Goal: Task Accomplishment & Management: Use online tool/utility

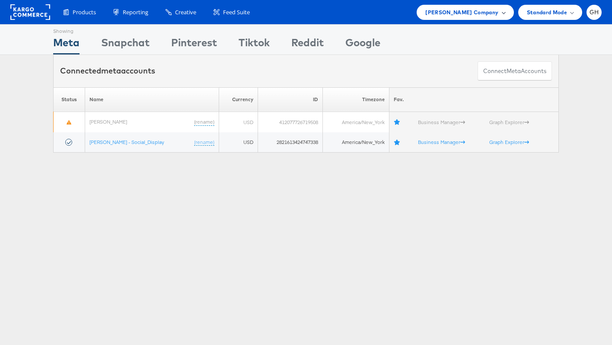
click at [467, 10] on span "Belk Company" at bounding box center [461, 12] width 73 height 9
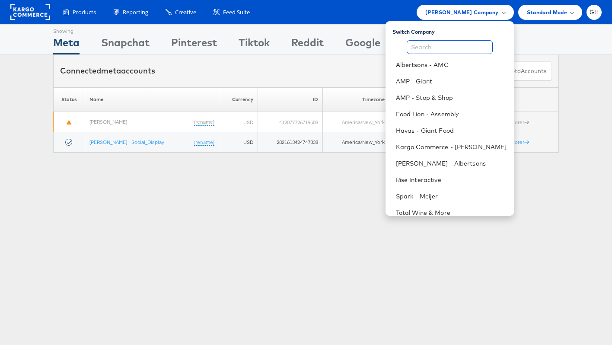
click at [425, 41] on input "text" at bounding box center [450, 47] width 86 height 14
click at [421, 63] on link "Albertsons - AMC" at bounding box center [451, 65] width 111 height 9
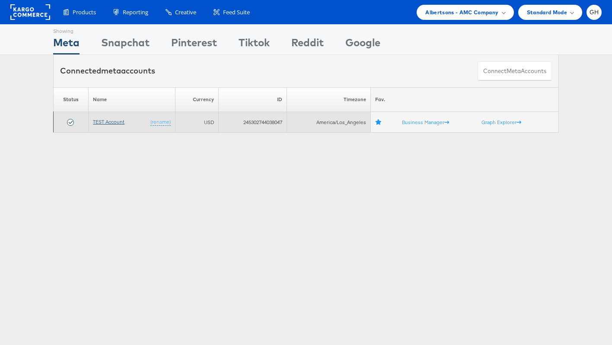
click at [101, 119] on link "TEST Account" at bounding box center [109, 121] width 32 height 6
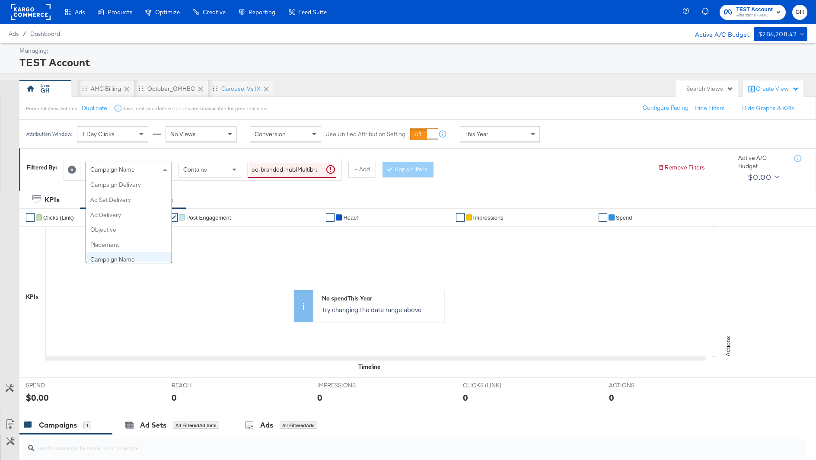
scroll to position [75, 0]
click at [138, 165] on div "Campaign Name" at bounding box center [129, 169] width 86 height 15
type input "id"
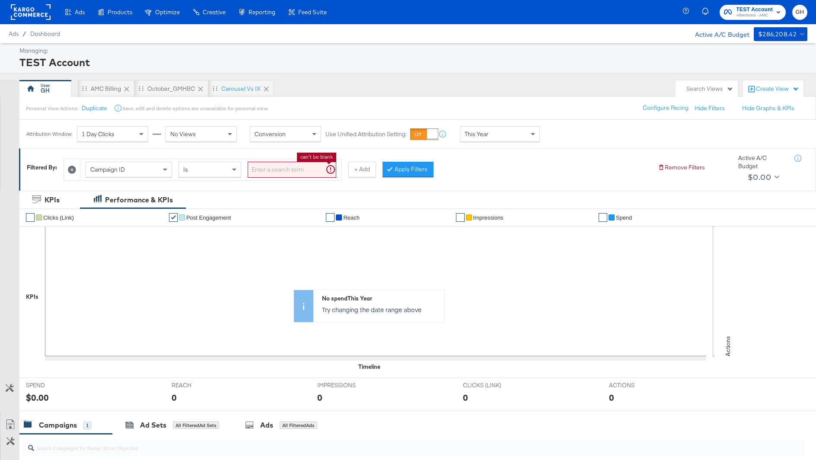
click at [252, 166] on input "search" at bounding box center [292, 170] width 89 height 16
paste input "120230827523830307"
type input "120230827523830307"
click at [383, 167] on button "Apply Filters" at bounding box center [394, 170] width 51 height 16
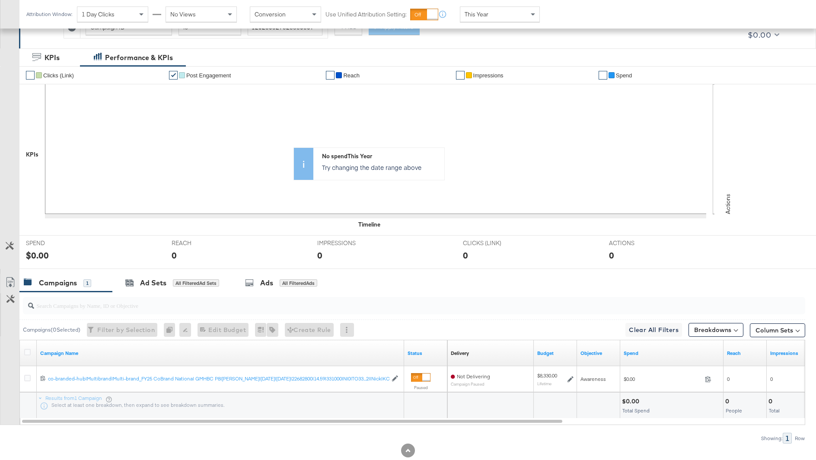
scroll to position [145, 0]
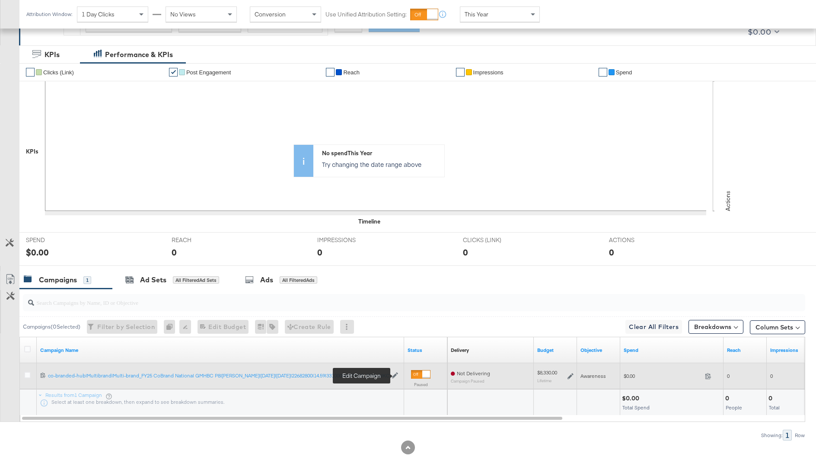
click at [394, 373] on icon at bounding box center [395, 375] width 6 height 6
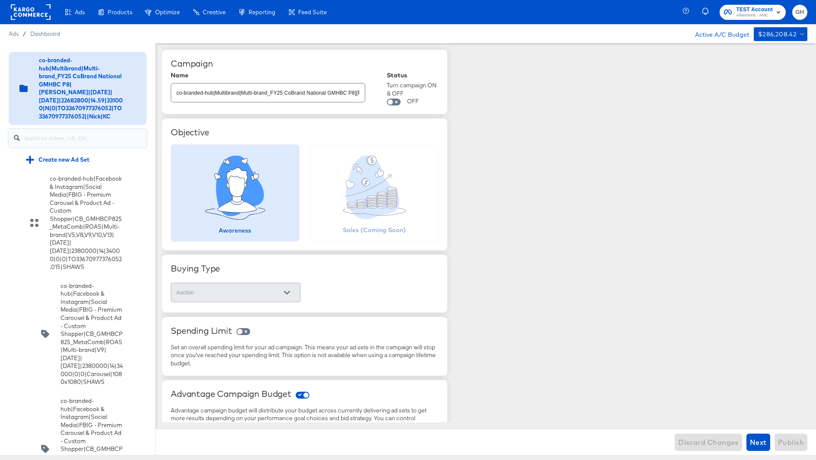
click at [66, 133] on input "text" at bounding box center [85, 134] width 122 height 19
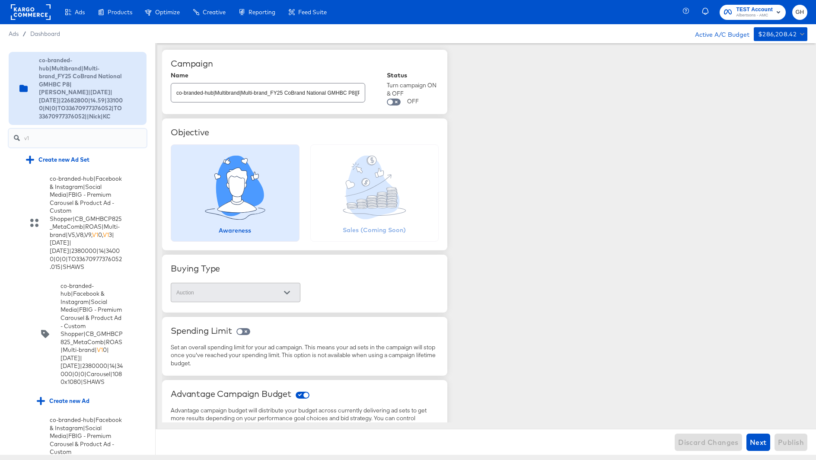
type input "v10"
click at [66, 137] on input "v10" at bounding box center [85, 134] width 122 height 19
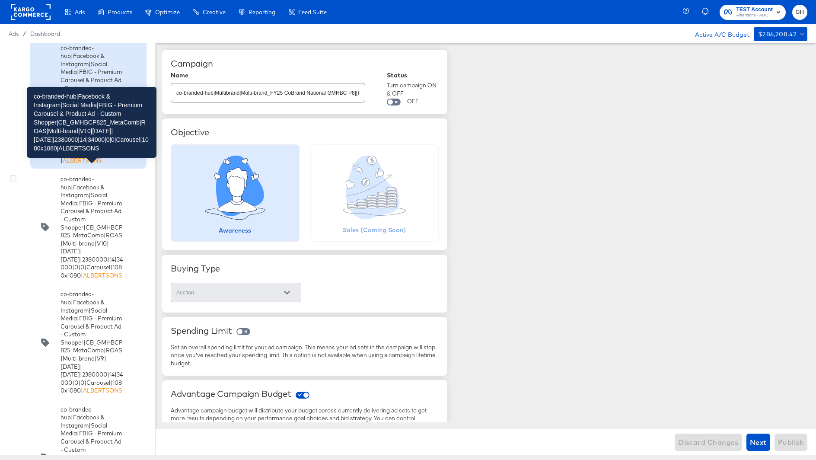
scroll to position [240, 0]
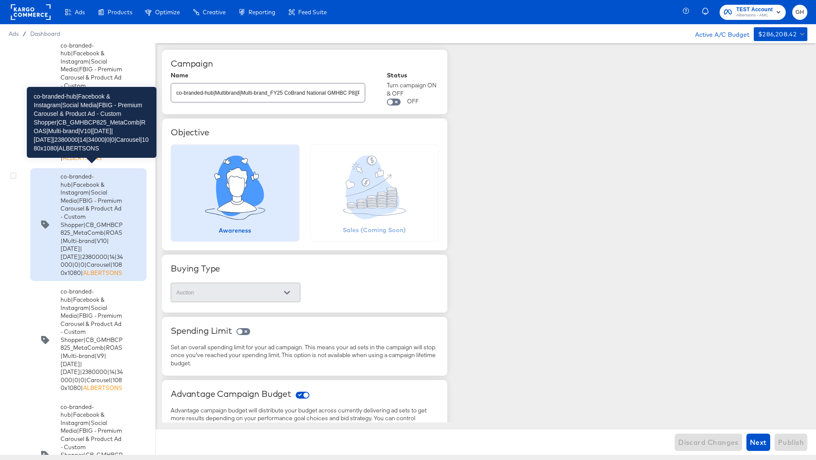
type input "albertsons"
click at [66, 190] on div "co-branded-hub|Facebook & Instagram|Social Media|FBIG - Premium Carousel & Prod…" at bounding box center [92, 224] width 62 height 104
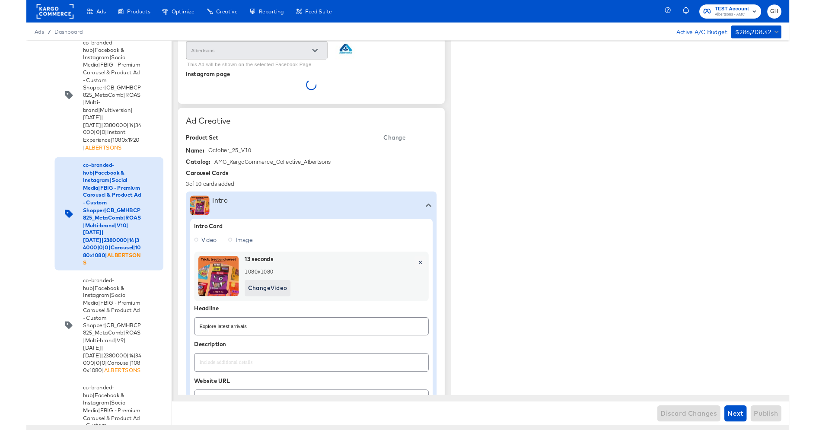
scroll to position [137, 0]
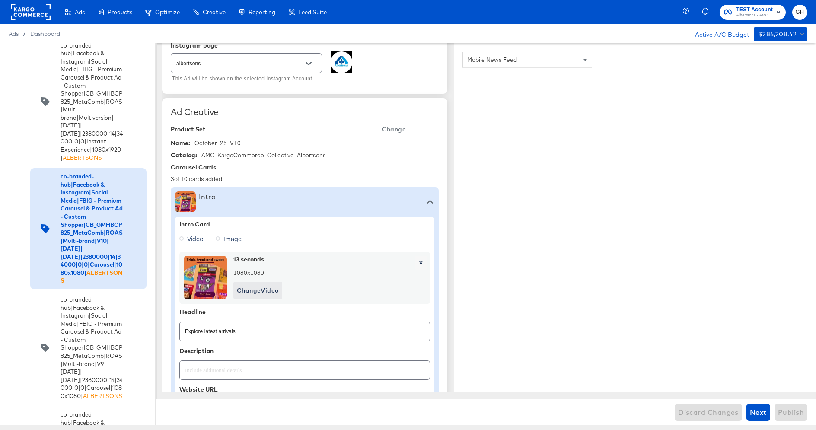
type textarea "x"
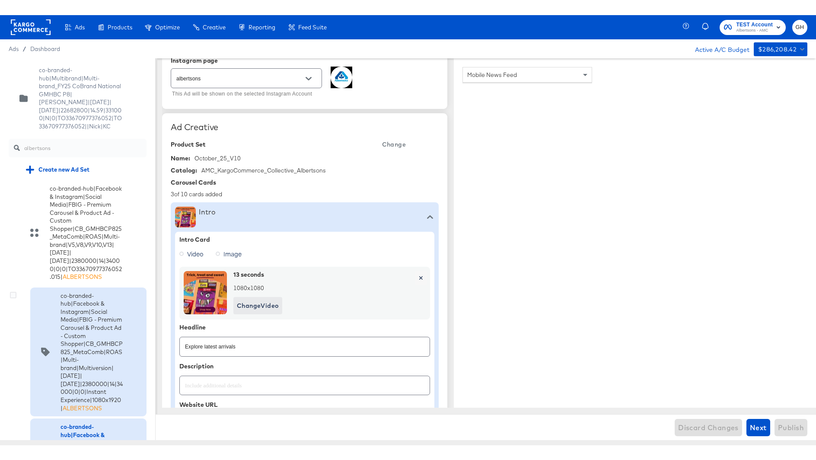
scroll to position [0, 0]
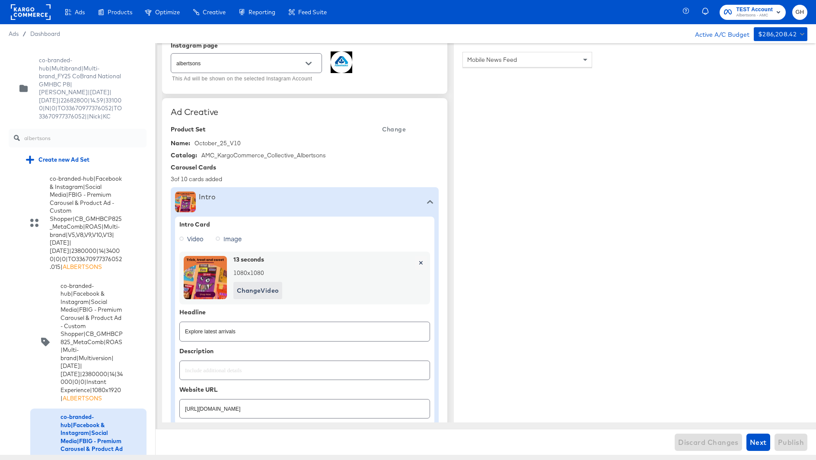
type textarea "x"
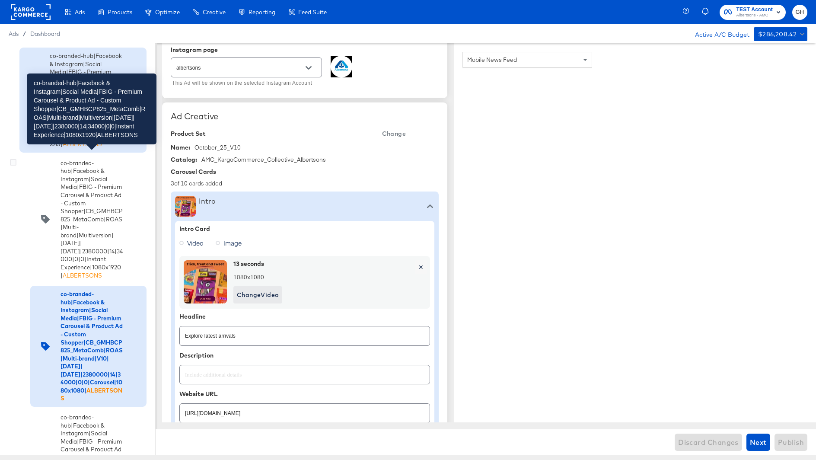
scroll to position [125, 0]
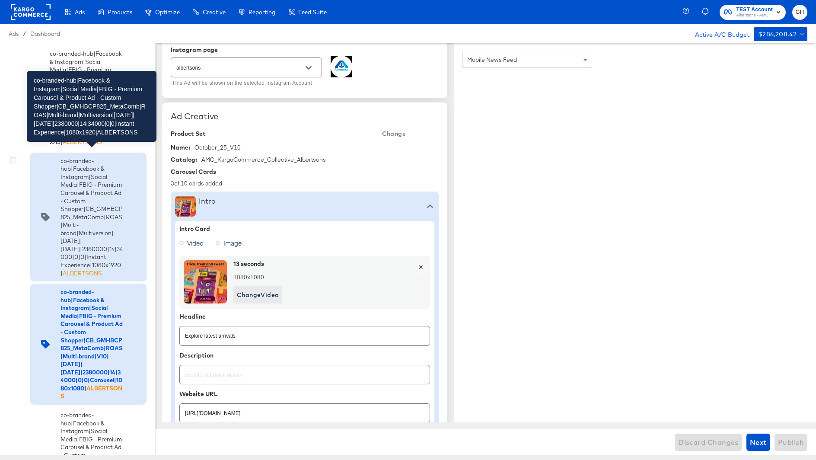
click at [101, 253] on div "co-branded-hub|Facebook & Instagram|Social Media|FBIG - Premium Carousel & Prod…" at bounding box center [92, 217] width 62 height 120
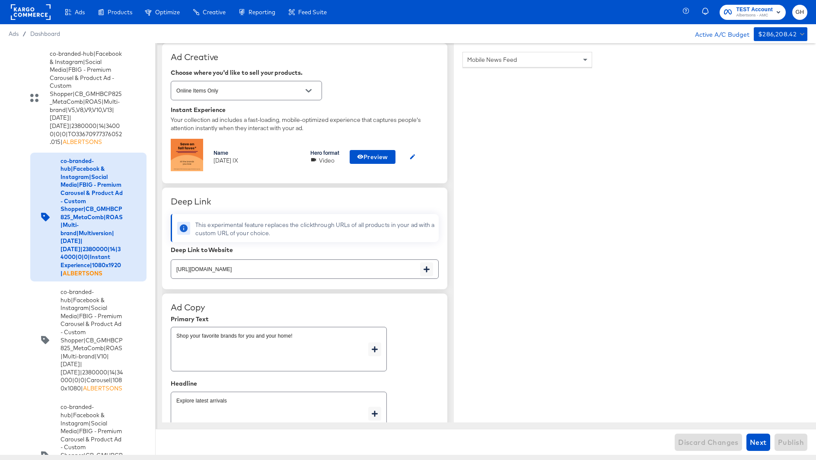
scroll to position [188, 0]
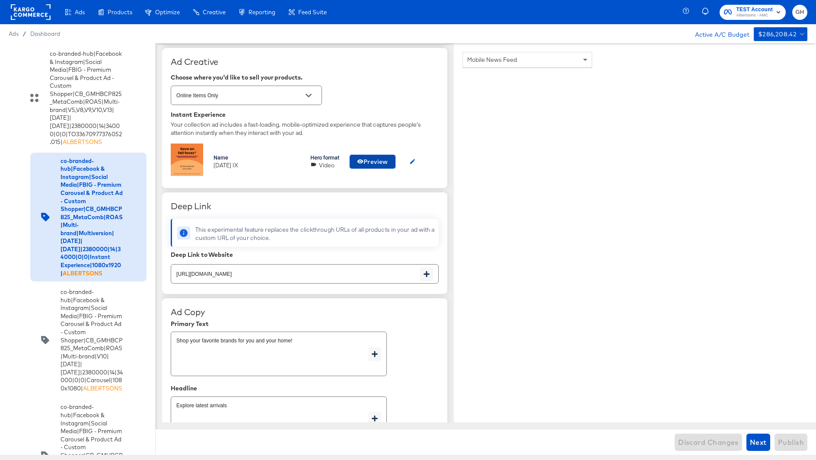
click at [378, 161] on span "Preview" at bounding box center [372, 161] width 31 height 11
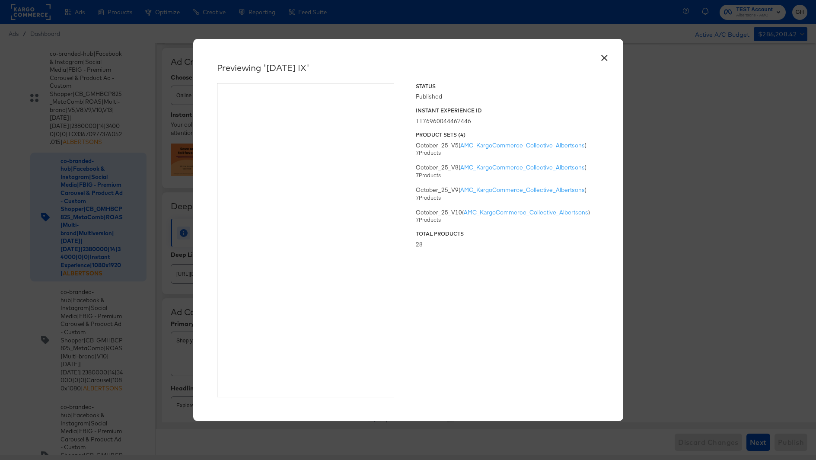
click at [601, 57] on button "×" at bounding box center [605, 56] width 16 height 16
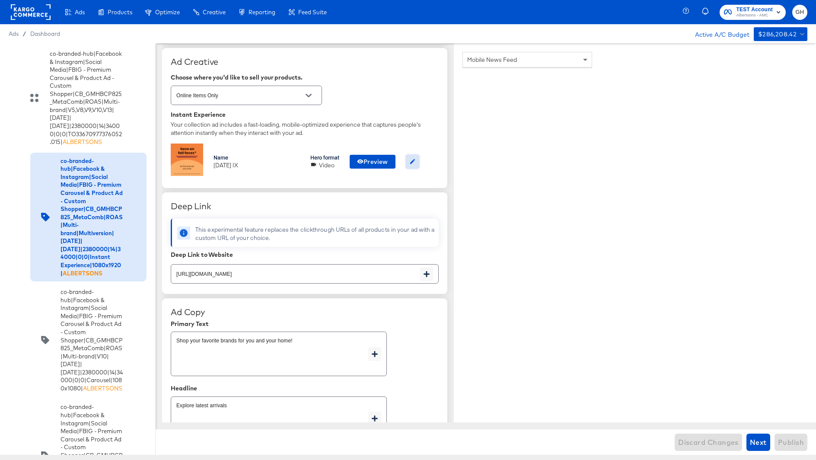
click at [412, 159] on icon "button" at bounding box center [412, 161] width 6 height 6
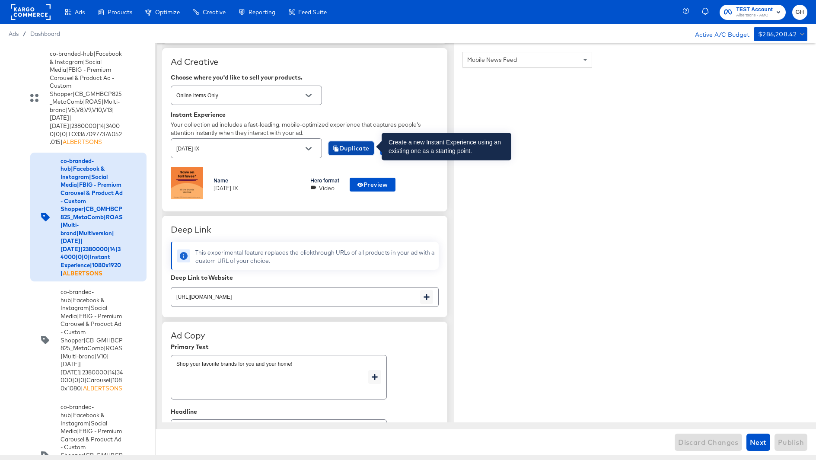
click at [343, 147] on span "Duplicate" at bounding box center [351, 148] width 37 height 11
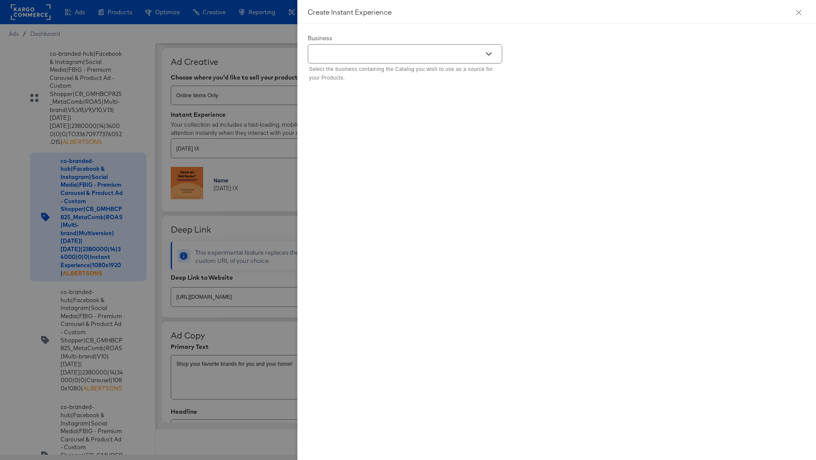
click at [363, 48] on div at bounding box center [405, 53] width 194 height 19
click at [365, 52] on input "text" at bounding box center [398, 54] width 173 height 10
click at [365, 74] on li "Kargo Commerce - Formerly StitcherAds" at bounding box center [405, 75] width 194 height 14
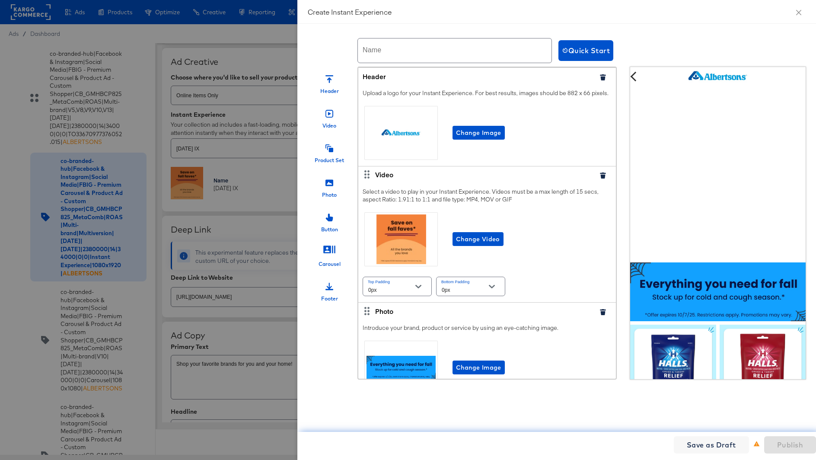
click at [373, 52] on input "text" at bounding box center [455, 50] width 194 height 24
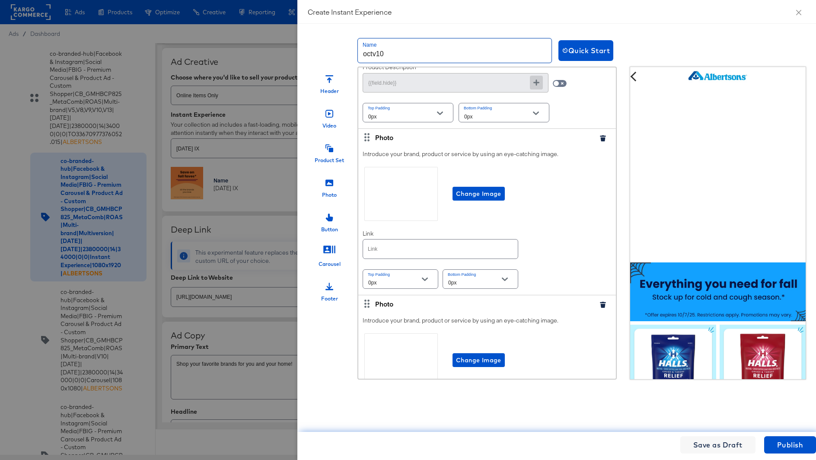
scroll to position [2553, 0]
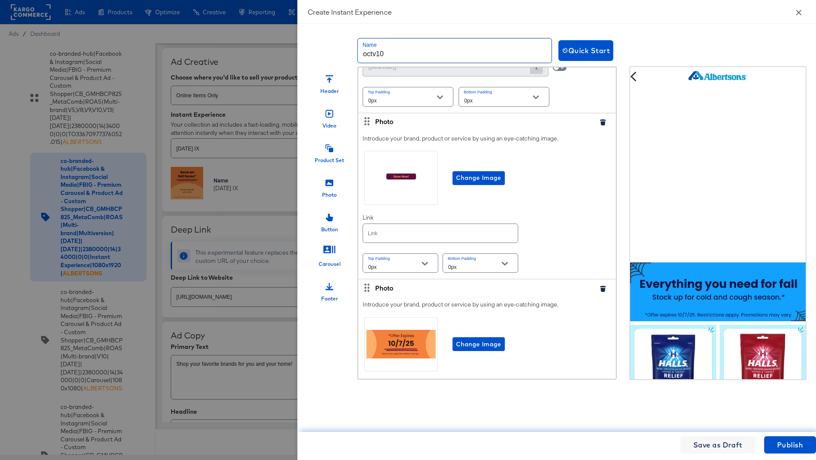
type input "octv10"
click at [799, 10] on icon "close" at bounding box center [798, 12] width 5 height 5
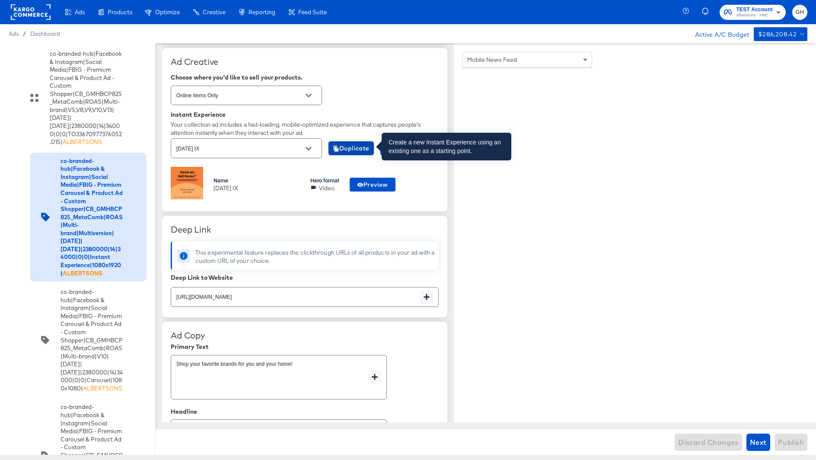
click at [344, 148] on span "Duplicate" at bounding box center [351, 148] width 37 height 11
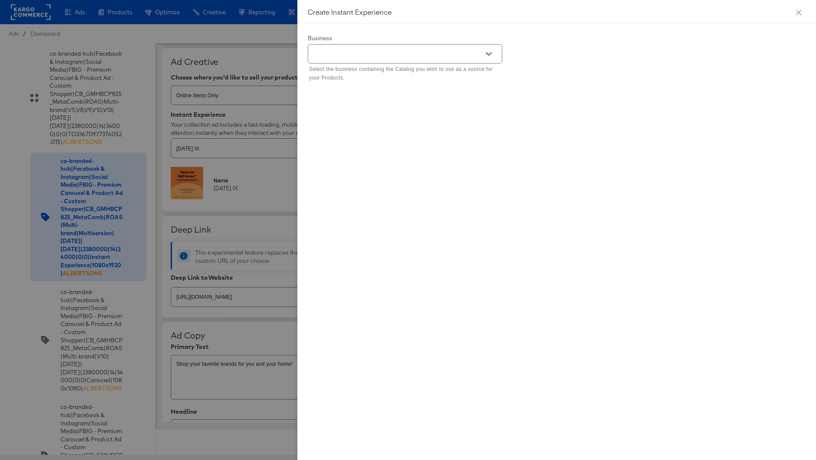
click at [369, 57] on input "text" at bounding box center [398, 54] width 173 height 10
click at [378, 73] on li "Kargo Commerce - Formerly StitcherAds" at bounding box center [405, 75] width 194 height 14
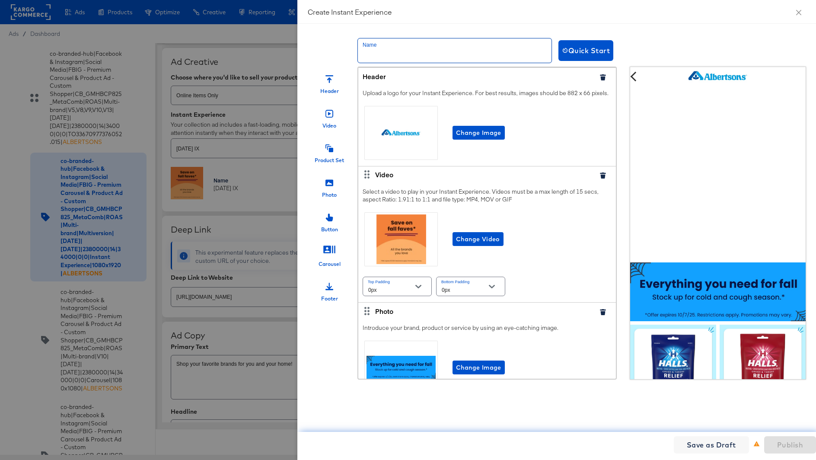
click at [375, 53] on input "text" at bounding box center [455, 50] width 194 height 24
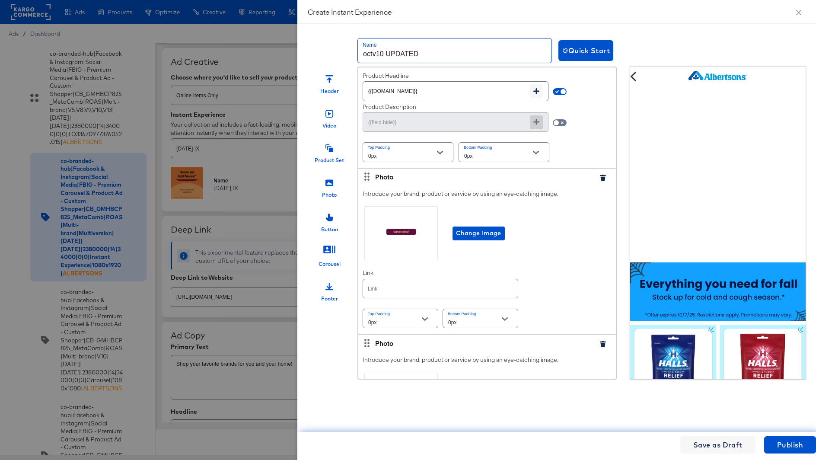
scroll to position [2607, 0]
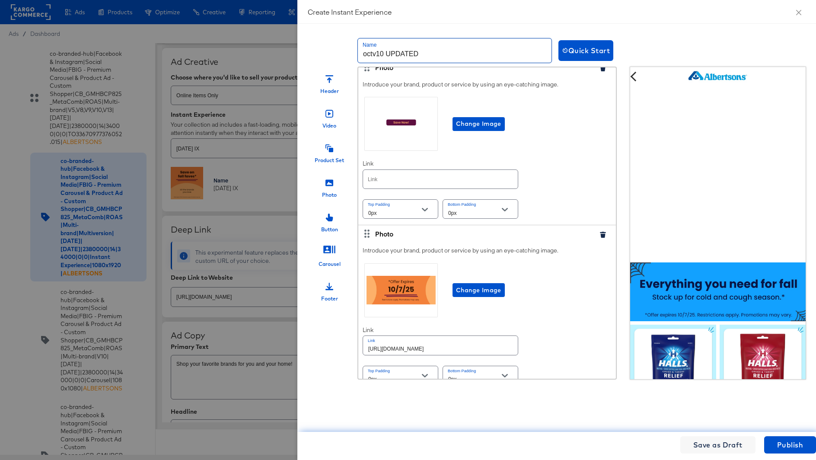
type input "octv10 UPDATED"
click at [420, 170] on input "text" at bounding box center [440, 179] width 155 height 19
paste input "[URL][DOMAIN_NAME]"
type input "[URL][DOMAIN_NAME]"
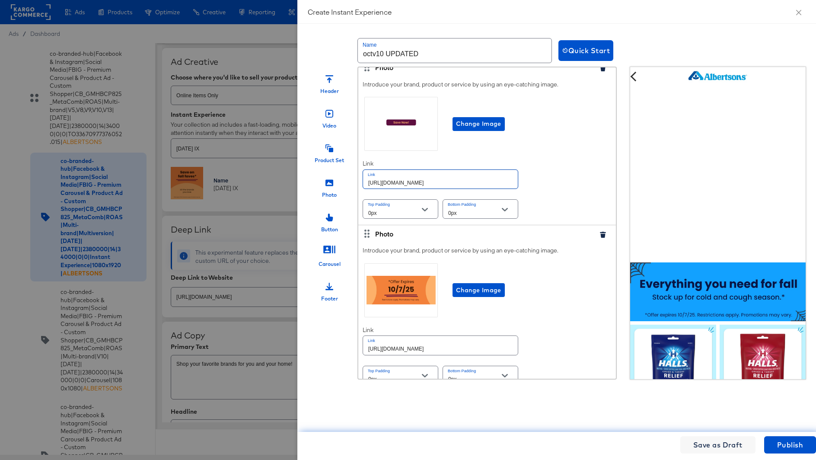
scroll to position [0, 0]
click at [790, 441] on span "Publish" at bounding box center [790, 445] width 26 height 12
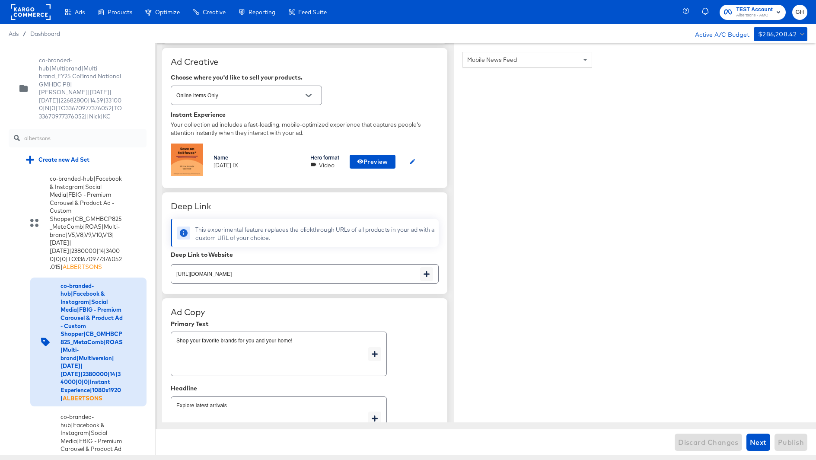
click at [63, 136] on input "albertsons" at bounding box center [85, 134] width 122 height 19
type textarea "x"
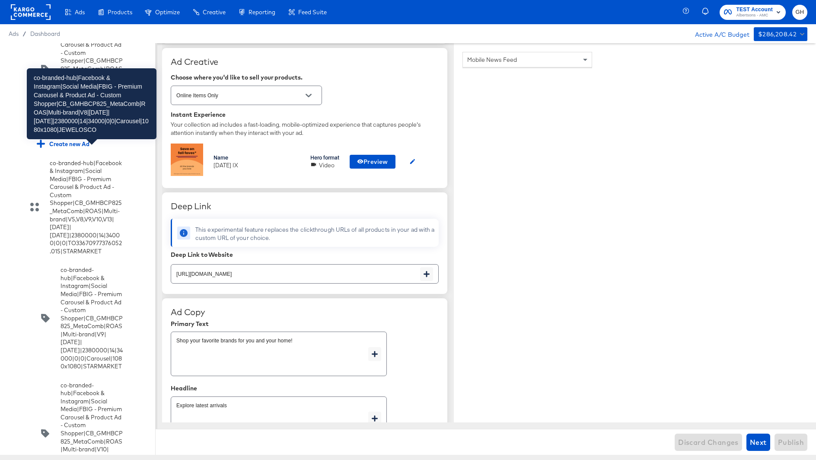
scroll to position [7099, 0]
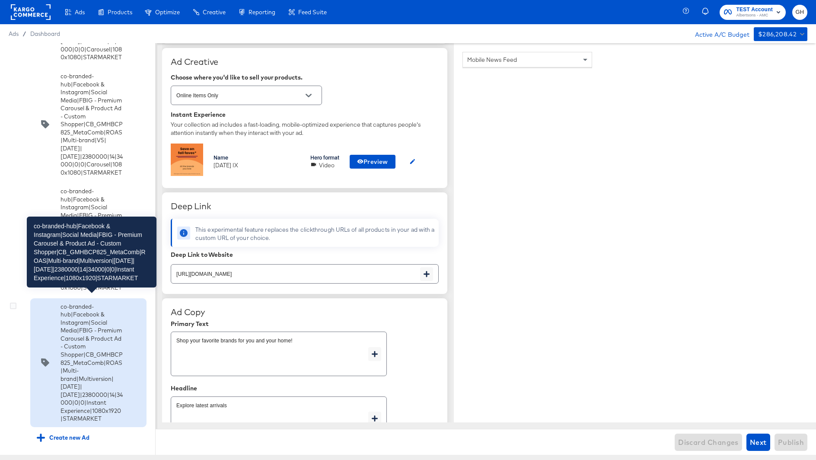
click at [88, 389] on div "co-branded-hub|Facebook & Instagram|Social Media|FBIG - Premium Carousel & Prod…" at bounding box center [92, 363] width 62 height 120
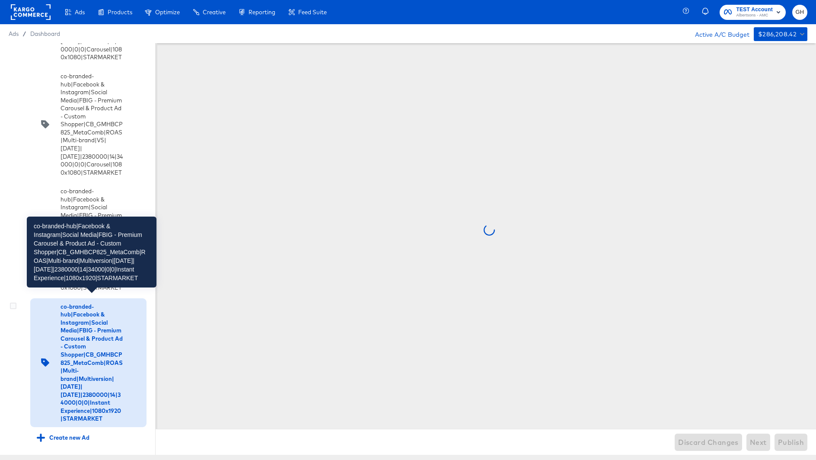
scroll to position [0, 0]
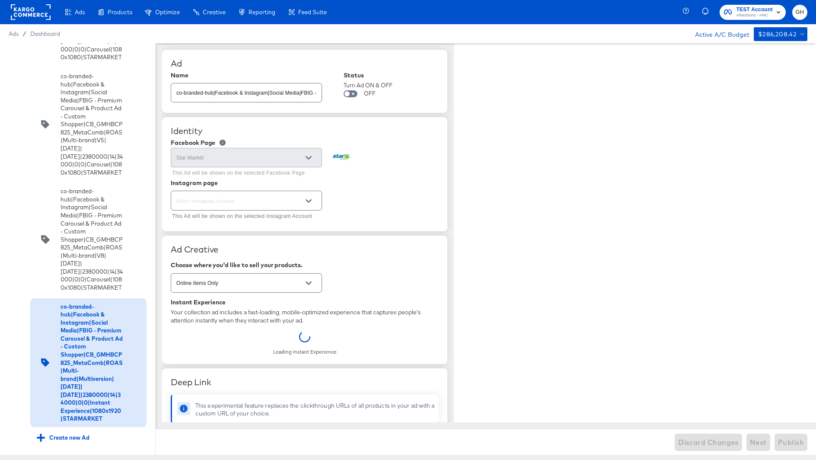
type input "[URL][DOMAIN_NAME]"
type textarea "x"
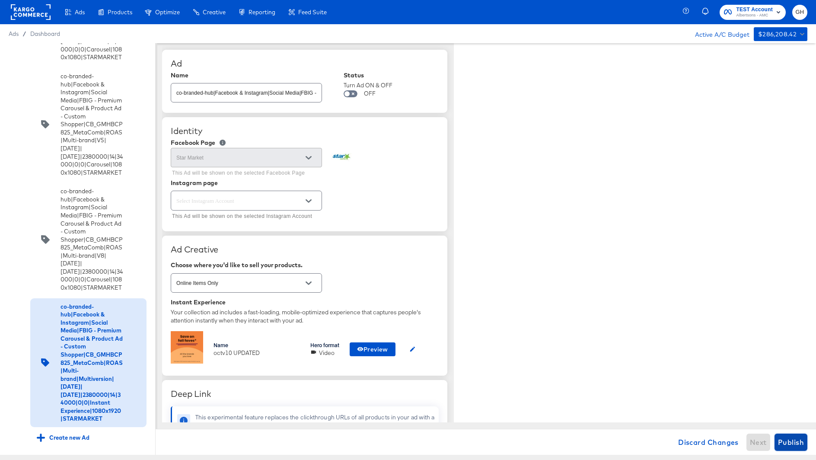
click at [793, 443] on span "Publish" at bounding box center [791, 442] width 26 height 12
type textarea "x"
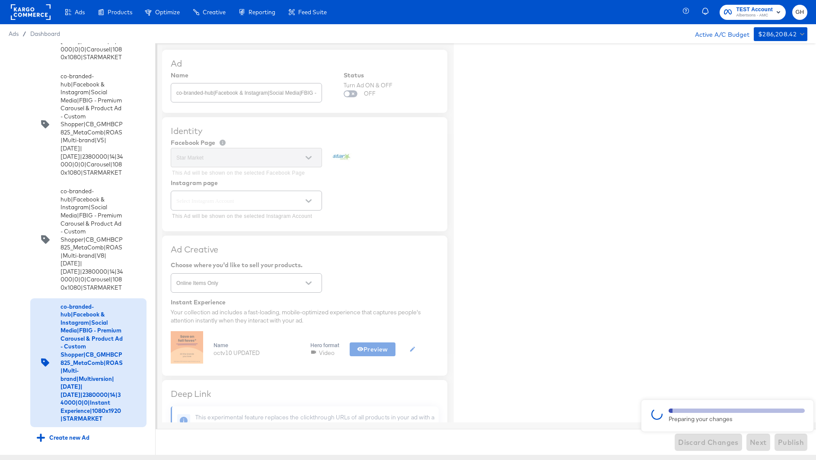
type textarea "x"
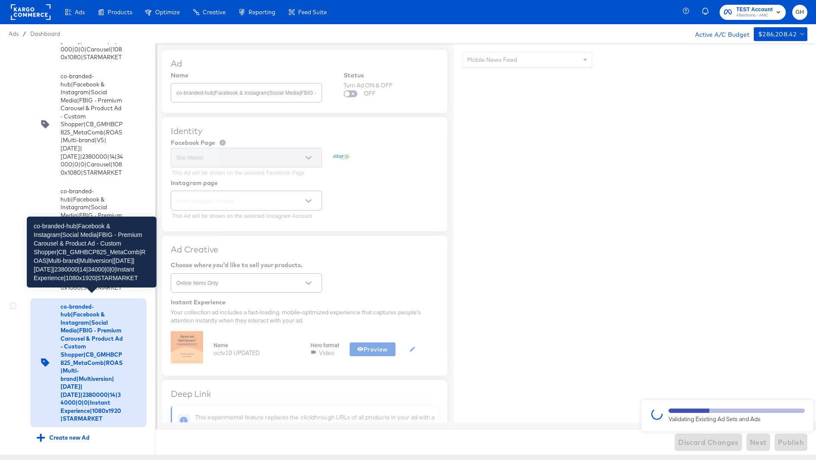
type textarea "x"
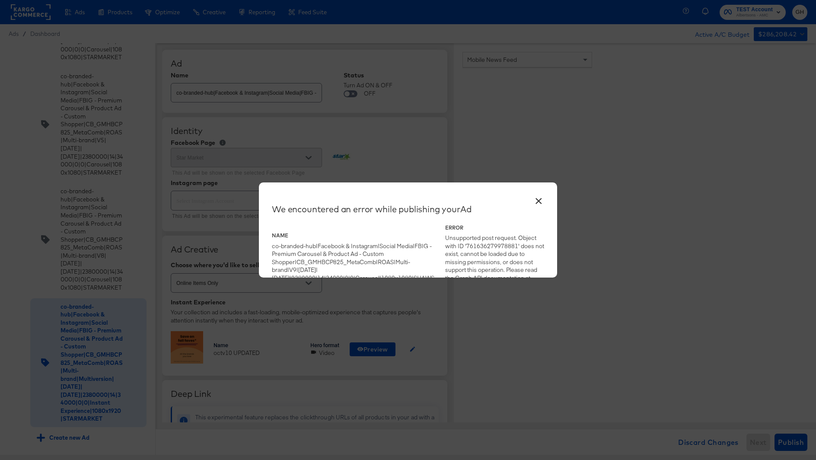
type textarea "x"
click at [536, 201] on button "×" at bounding box center [539, 199] width 16 height 16
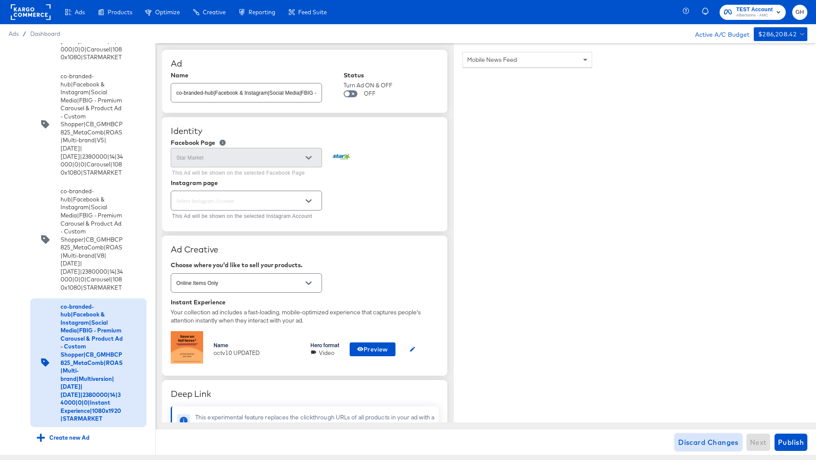
click at [708, 446] on span "Discard Changes" at bounding box center [708, 442] width 61 height 12
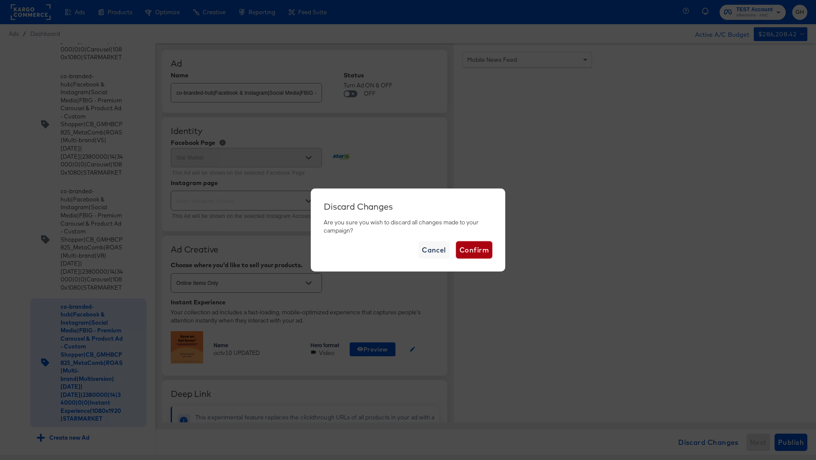
click at [486, 246] on span "Confirm" at bounding box center [473, 250] width 29 height 12
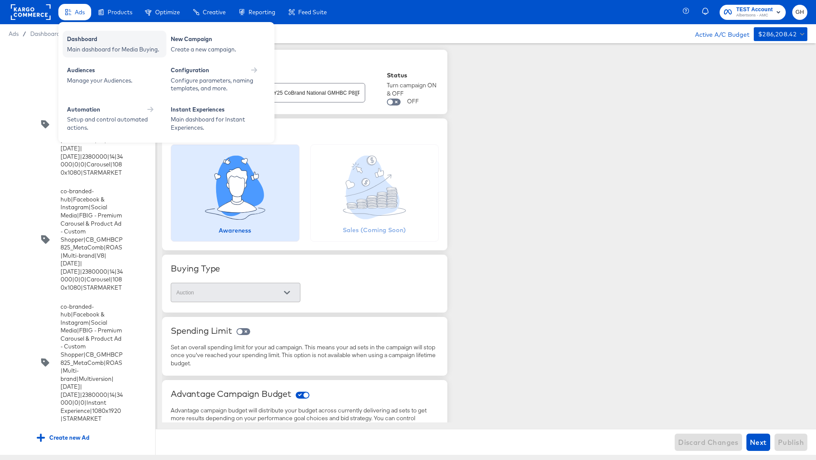
click at [79, 38] on div "Dashboard" at bounding box center [114, 40] width 95 height 10
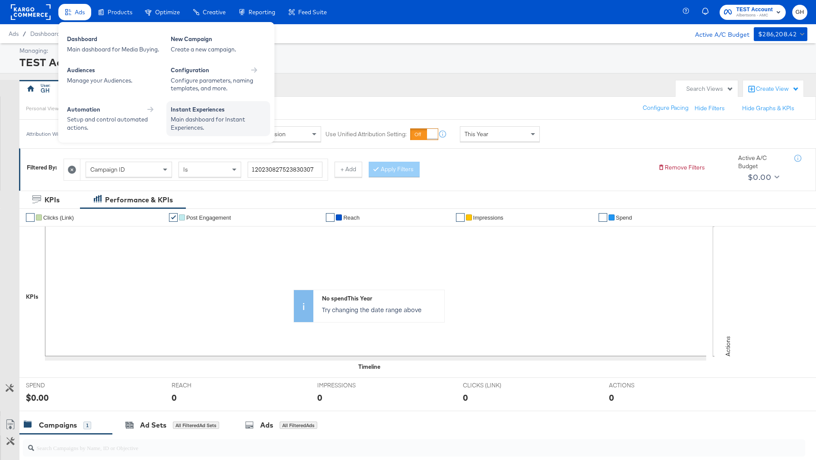
click at [189, 118] on div "Main dashboard for Instant Experiences." at bounding box center [218, 123] width 95 height 16
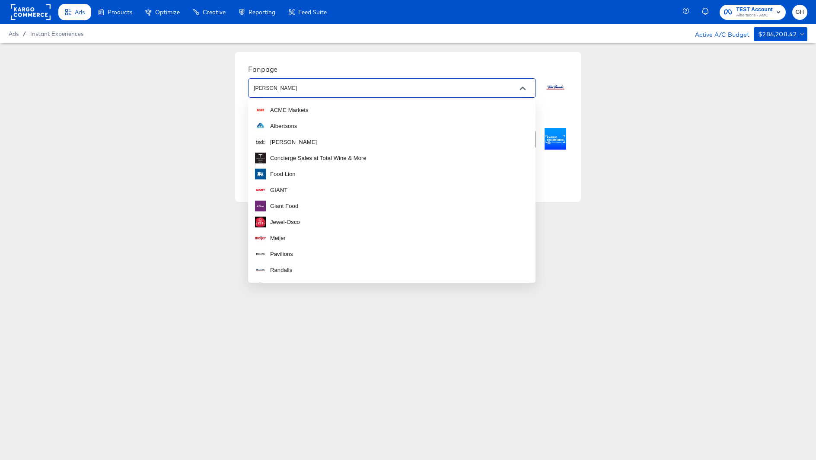
click at [292, 86] on input "[PERSON_NAME]" at bounding box center [385, 88] width 267 height 10
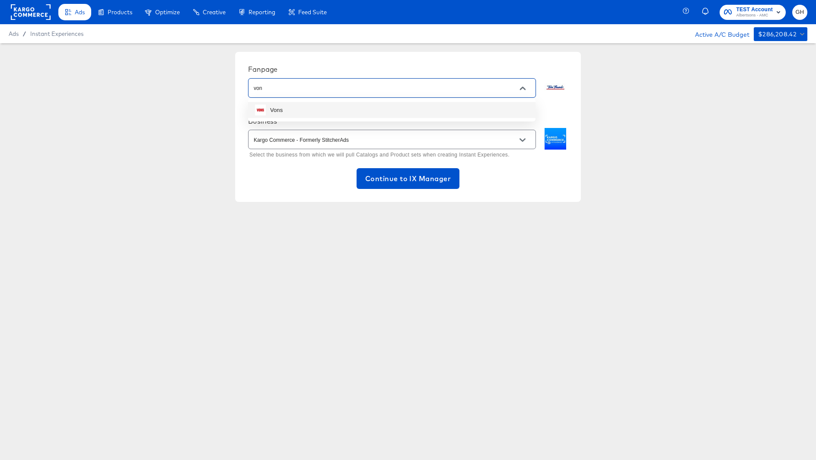
click at [294, 115] on li "Vons" at bounding box center [391, 110] width 287 height 16
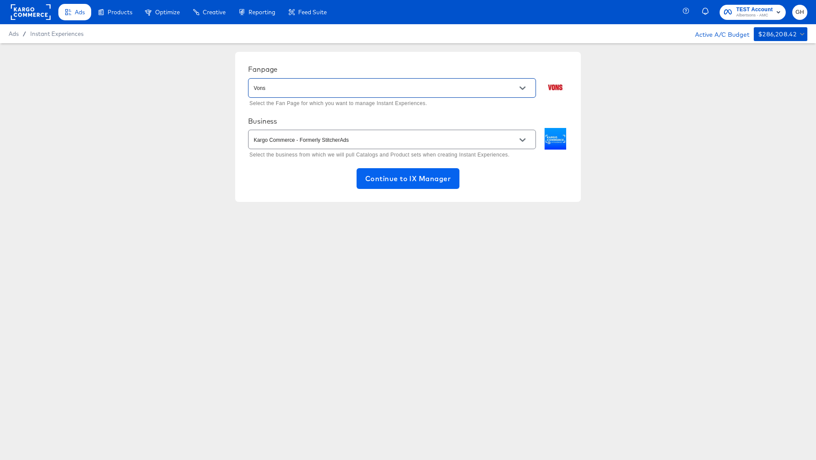
type input "Vons"
click at [395, 182] on span "Continue to IX Manager" at bounding box center [408, 178] width 86 height 12
